Goal: Task Accomplishment & Management: Manage account settings

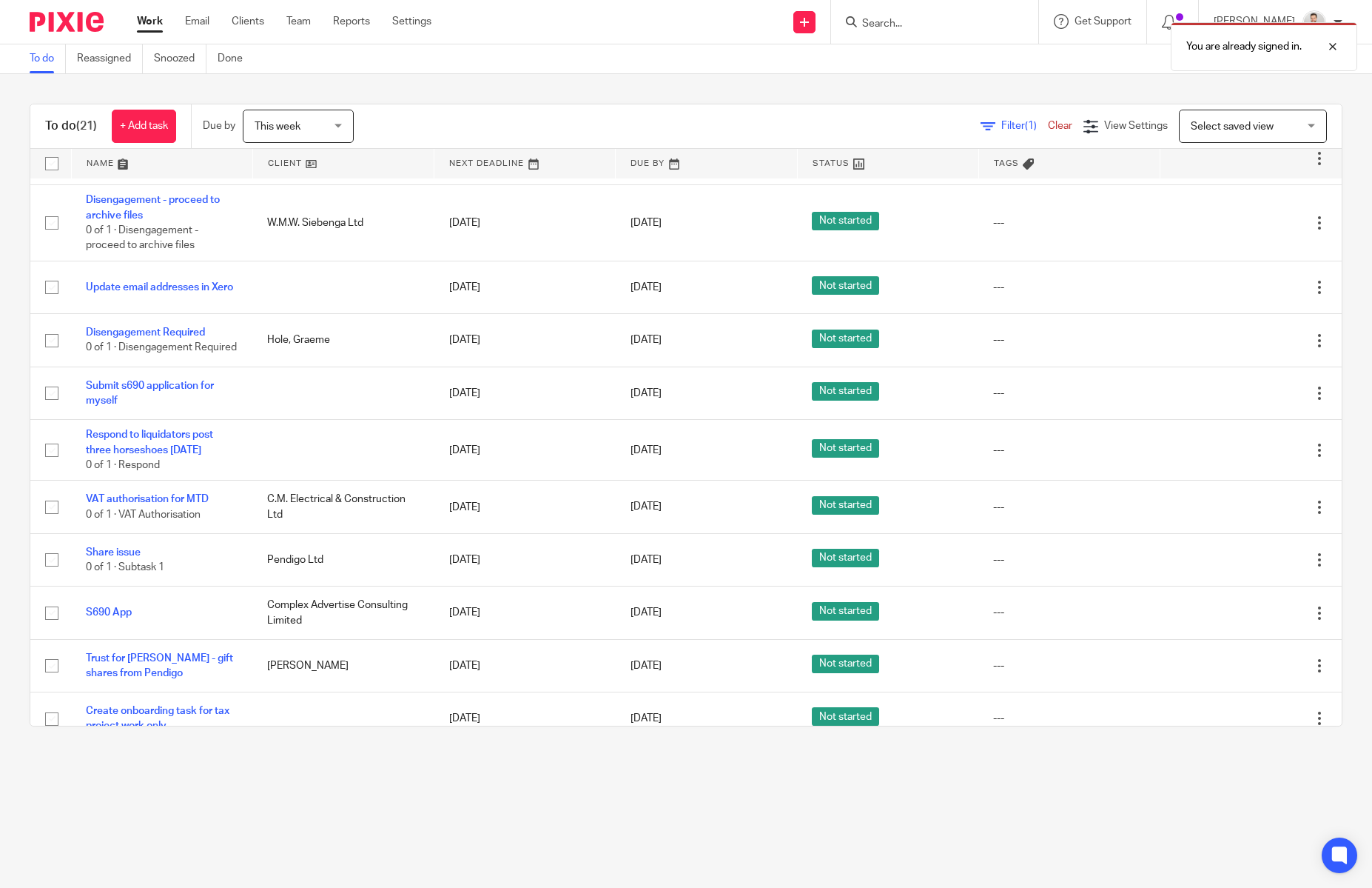
scroll to position [704, 0]
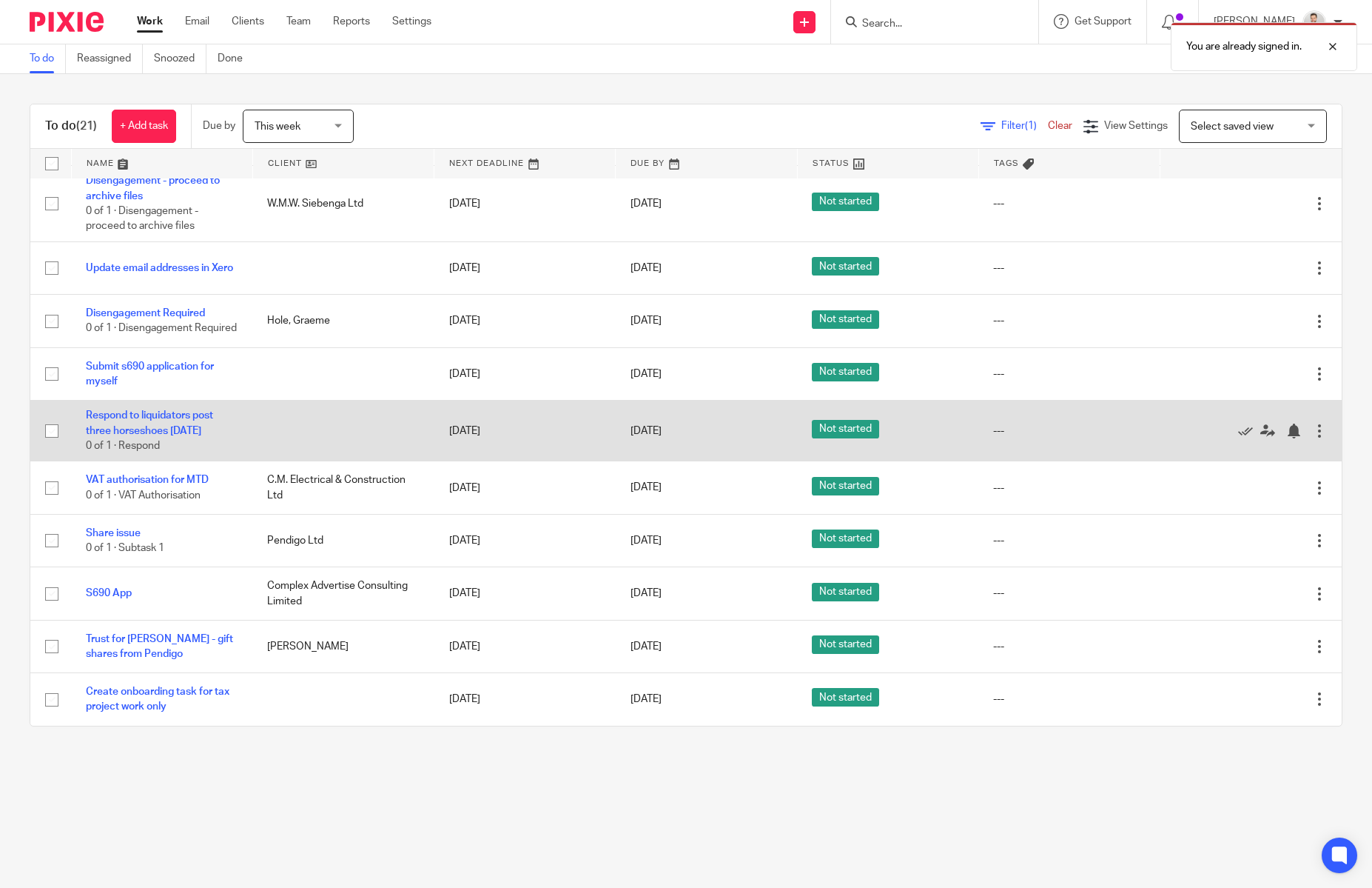
click at [1324, 429] on div at bounding box center [1320, 431] width 15 height 15
click at [1267, 426] on icon at bounding box center [1268, 431] width 15 height 15
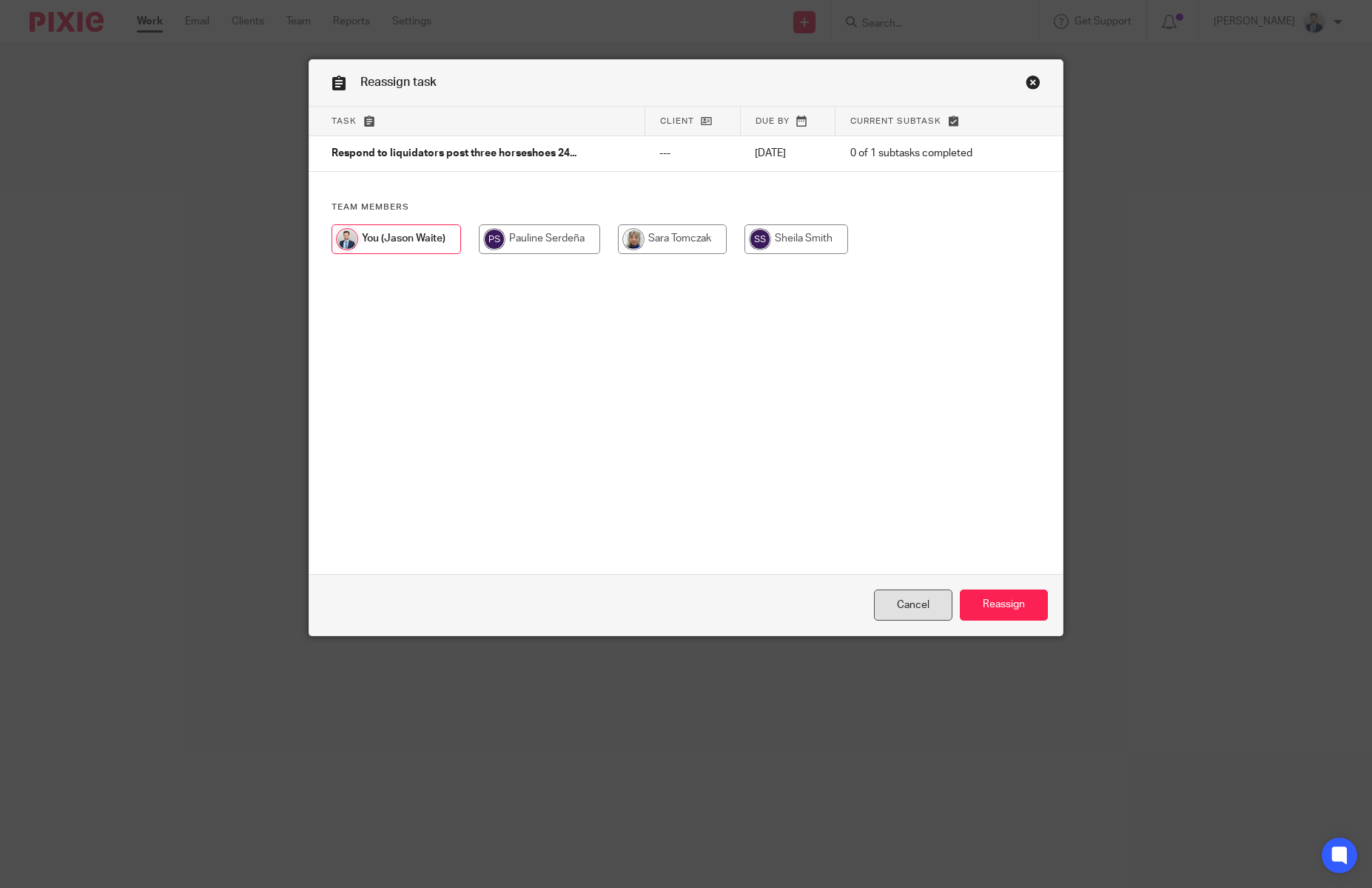
click at [940, 603] on link "Cancel" at bounding box center [914, 605] width 79 height 32
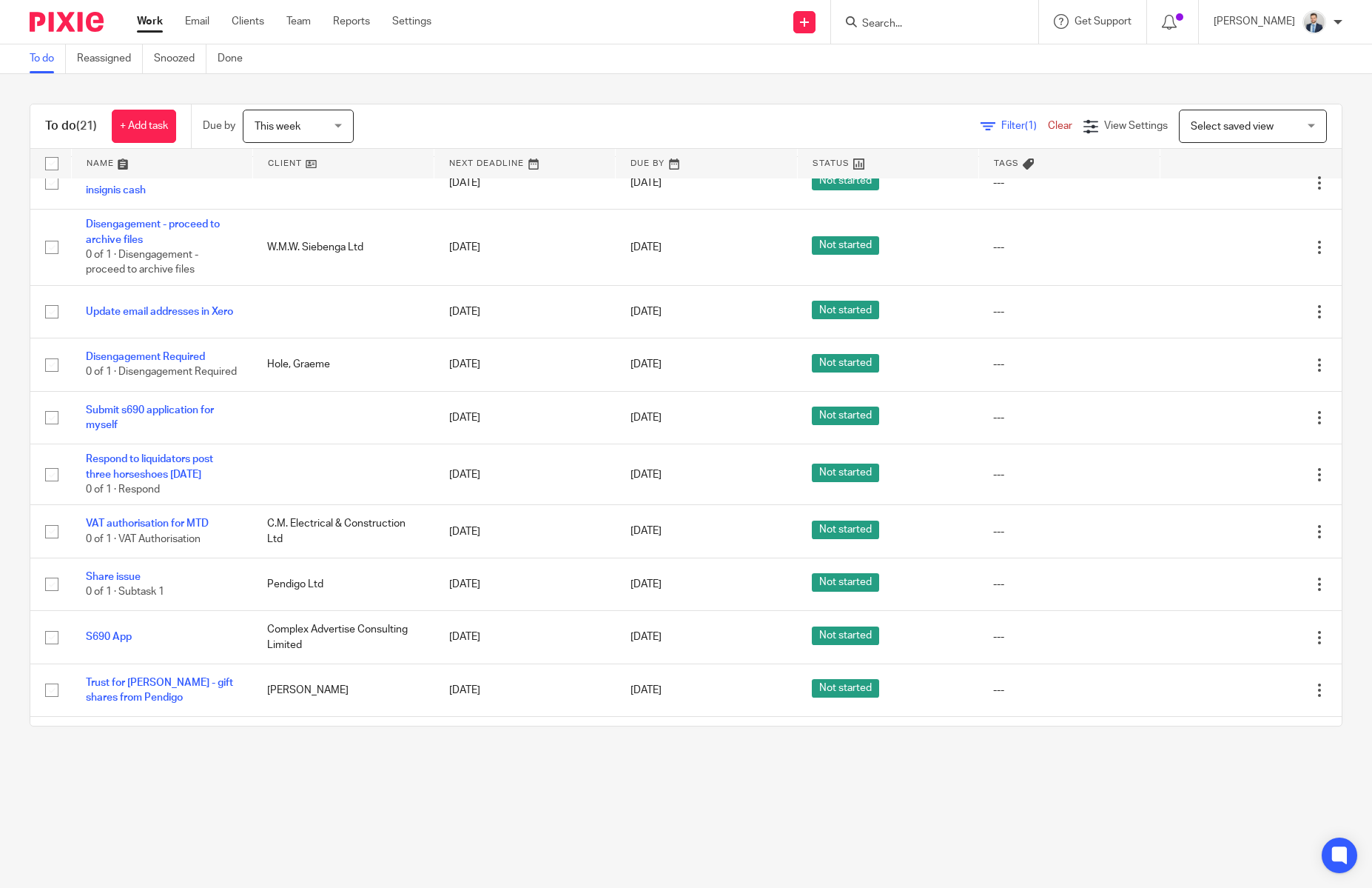
scroll to position [704, 0]
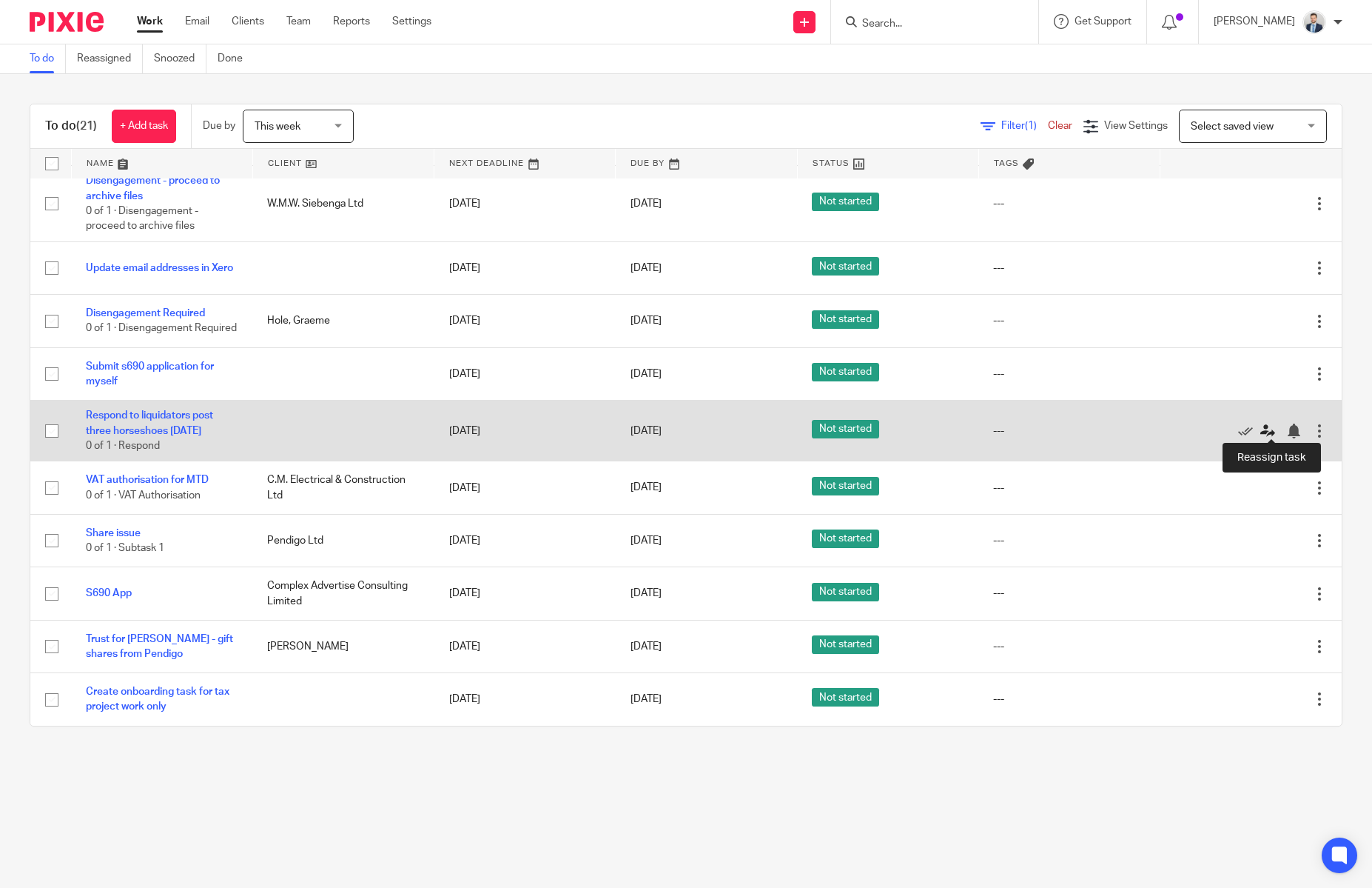
click at [1270, 430] on icon at bounding box center [1268, 431] width 15 height 15
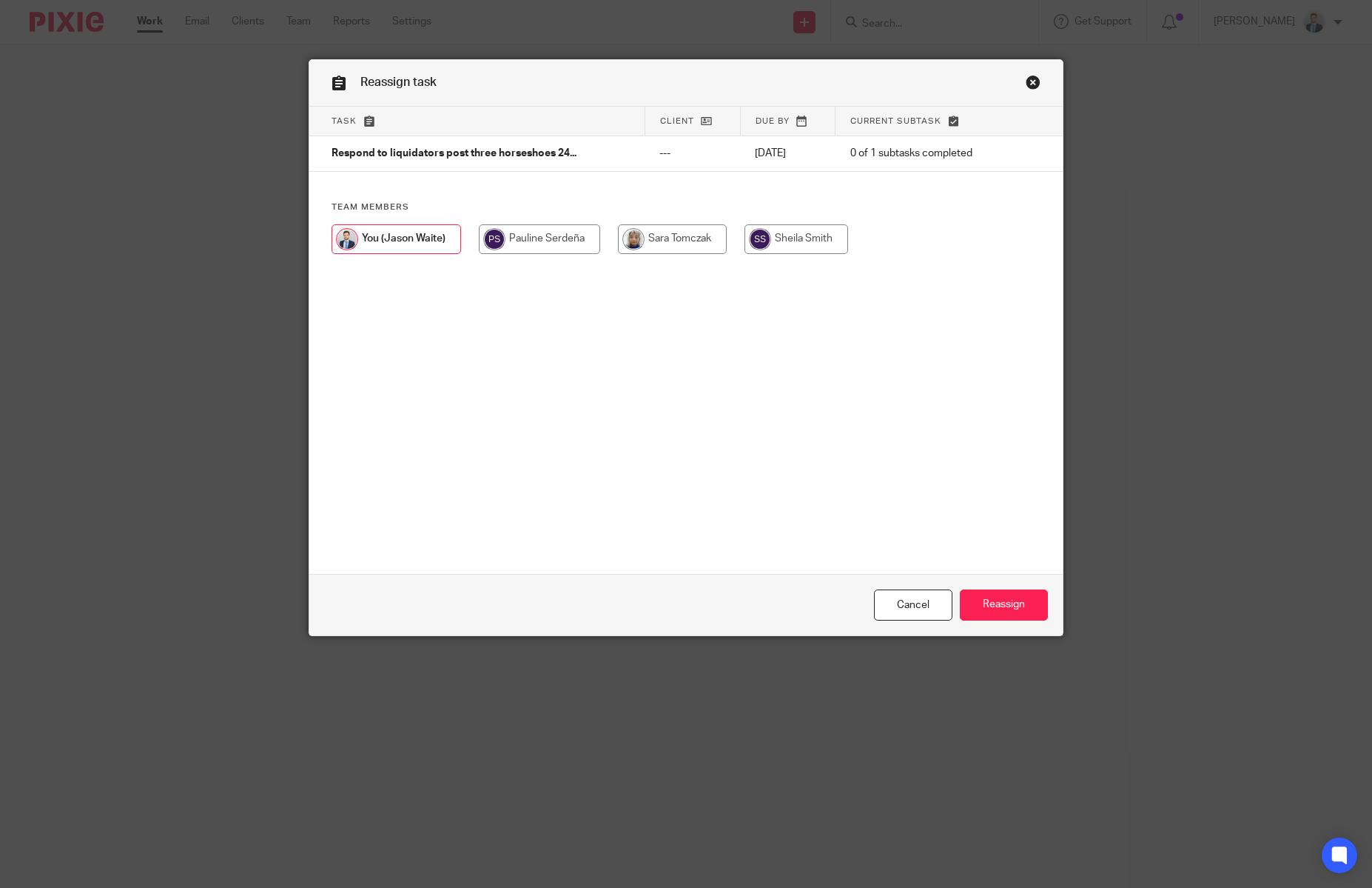
click at [728, 225] on div at bounding box center [686, 247] width 709 height 44
click at [693, 237] on input "radio" at bounding box center [672, 239] width 109 height 30
radio input "true"
click at [1015, 597] on input "Reassign" at bounding box center [1003, 605] width 88 height 32
